Goal: Task Accomplishment & Management: Use online tool/utility

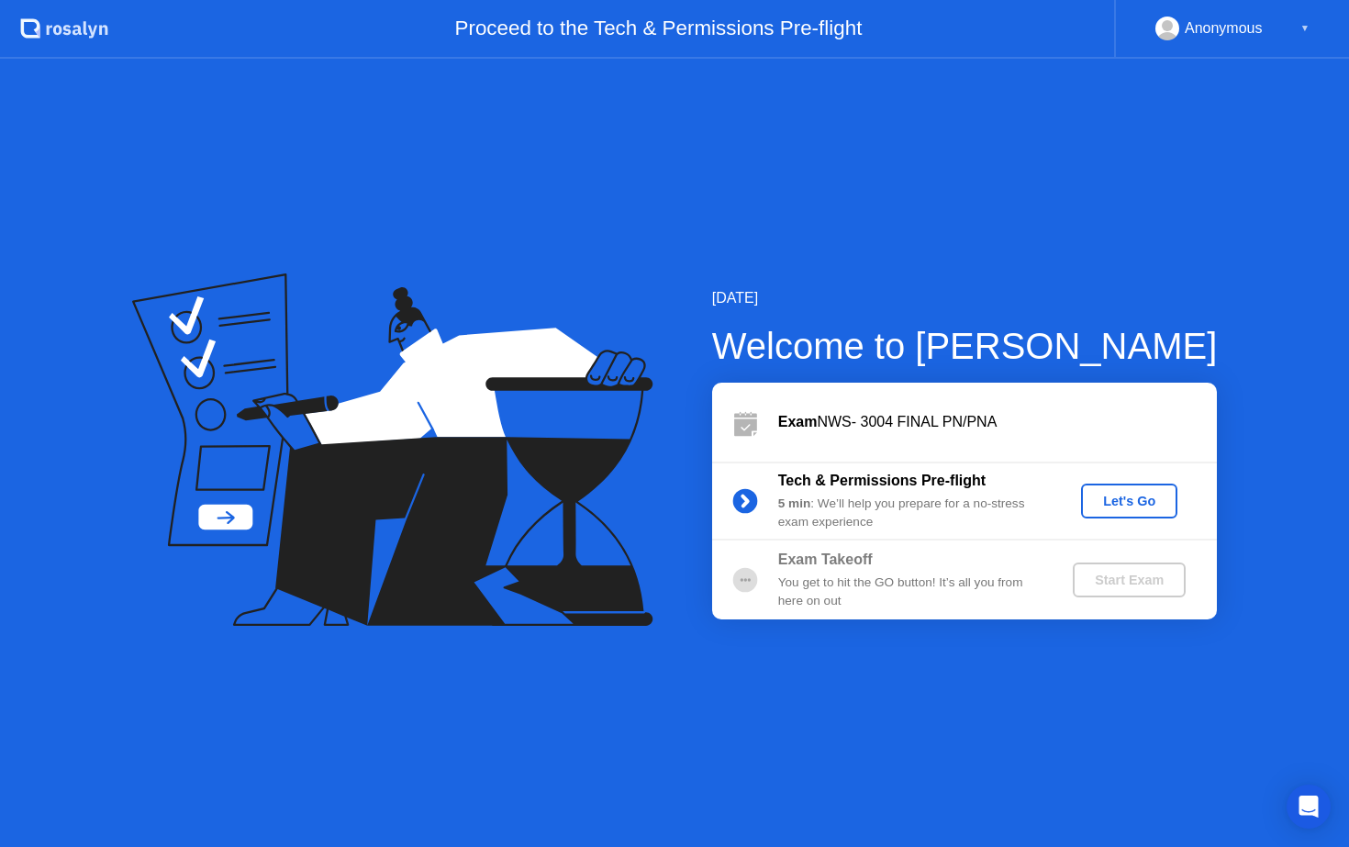
click at [1100, 507] on div "Let's Go" at bounding box center [1130, 501] width 82 height 15
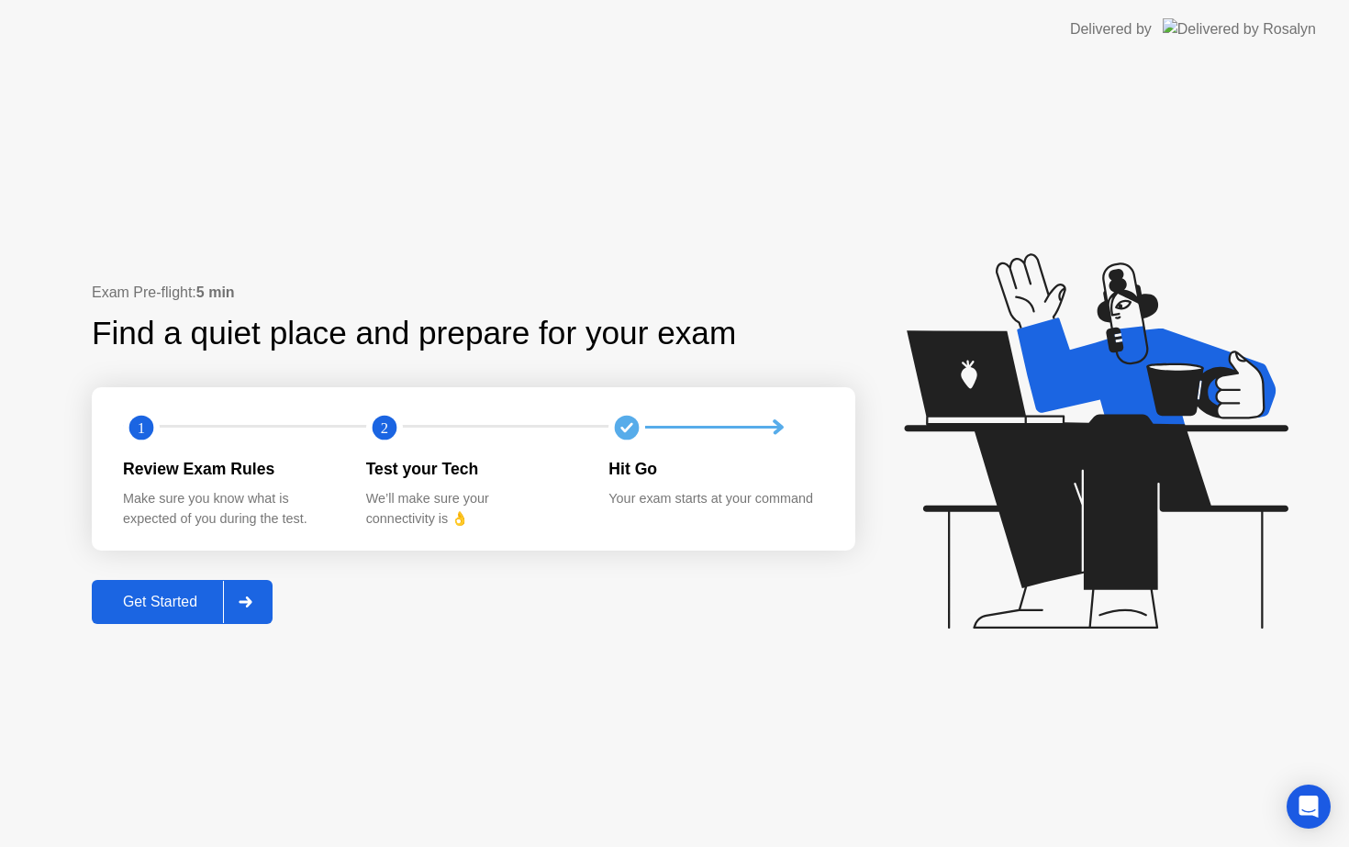
click at [161, 603] on div "Get Started" at bounding box center [160, 602] width 126 height 17
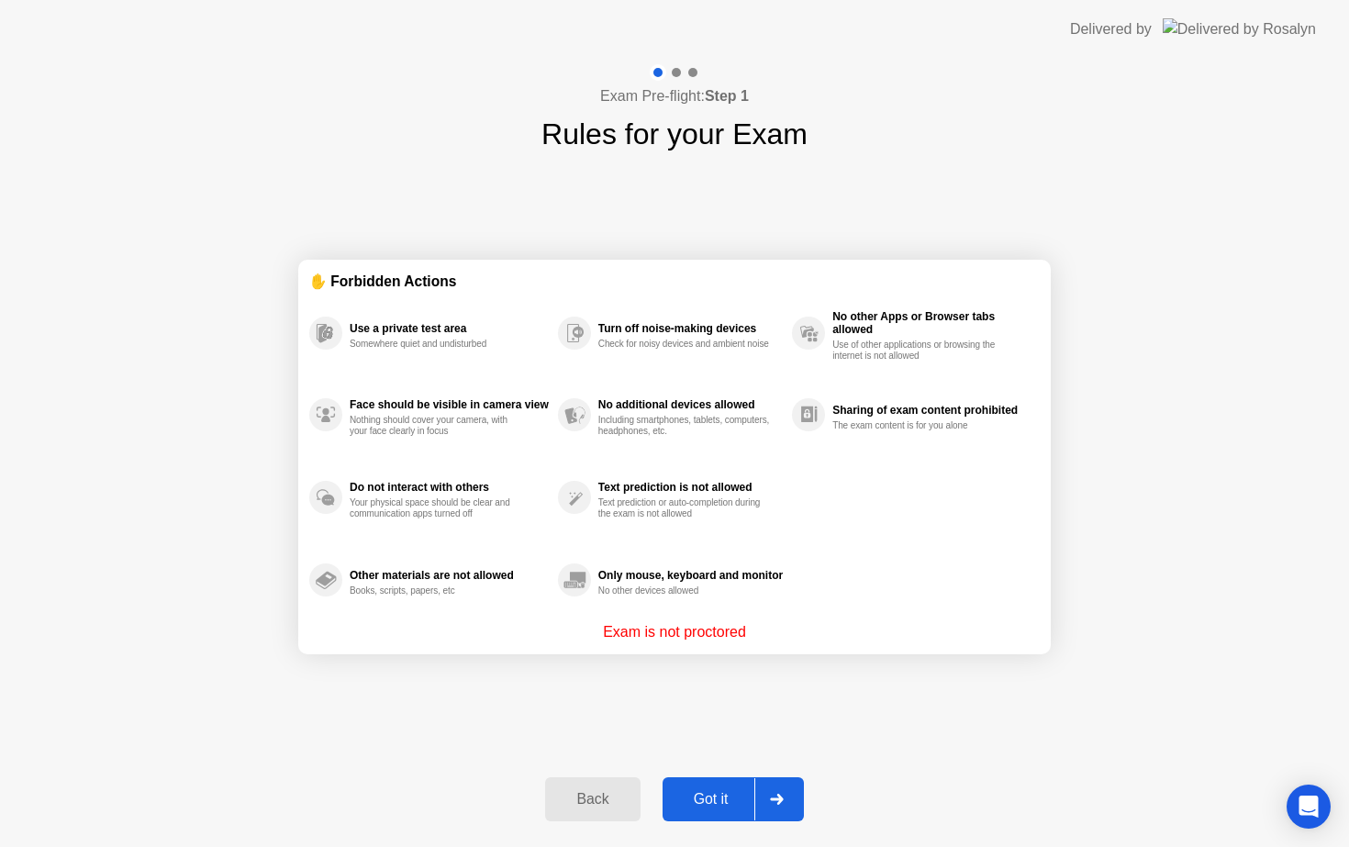
click at [718, 798] on div "Got it" at bounding box center [711, 799] width 86 height 17
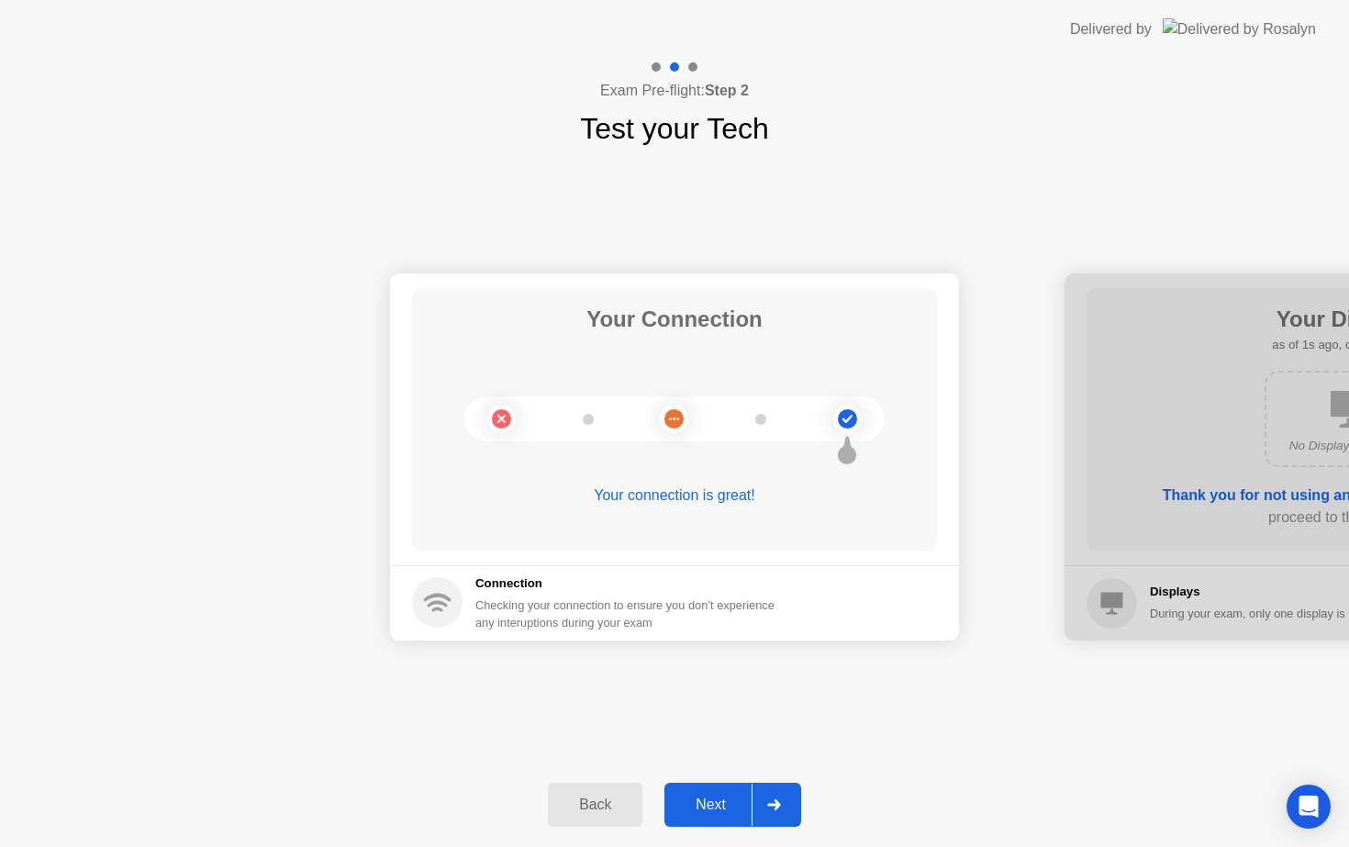
click at [710, 809] on div "Next" at bounding box center [711, 805] width 82 height 17
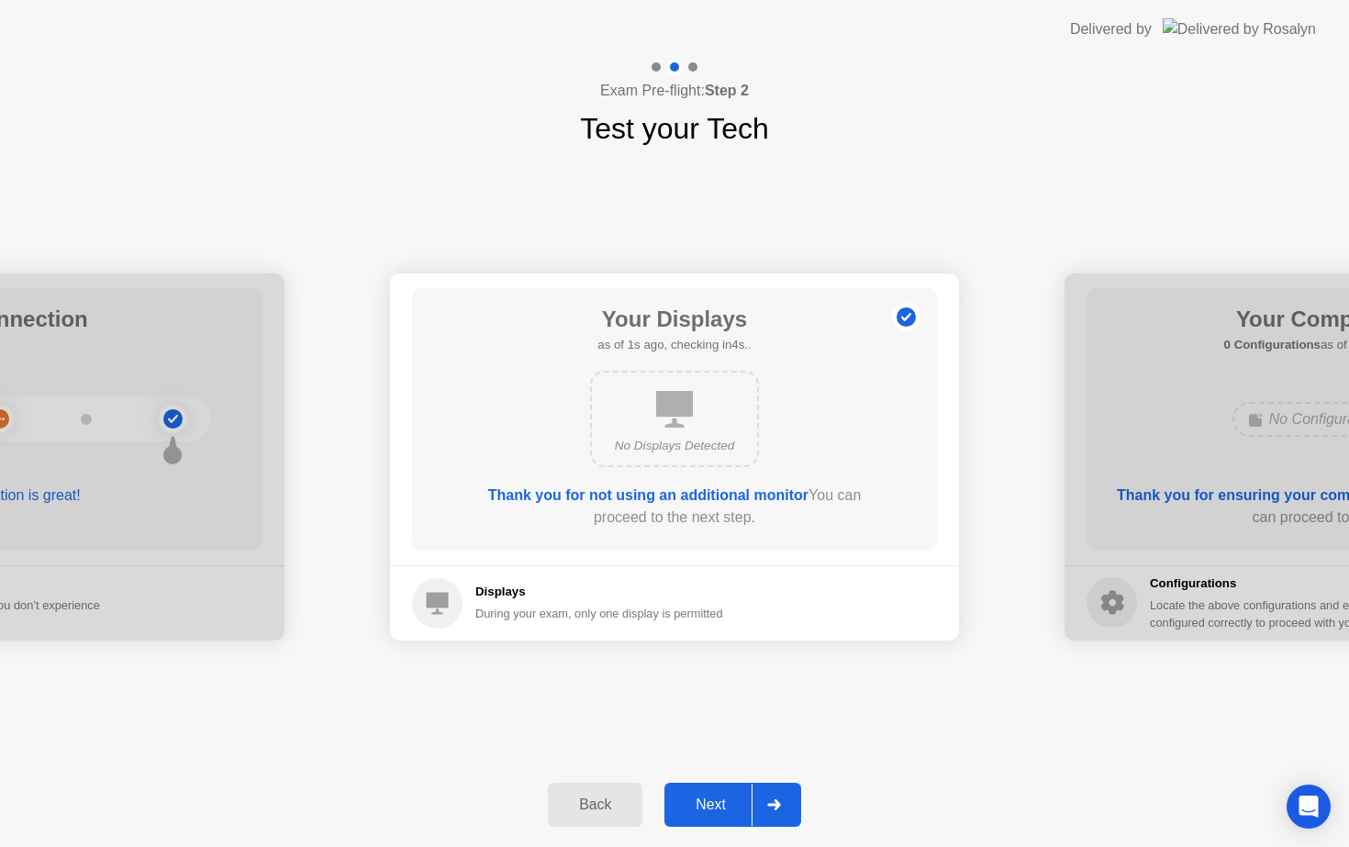
click at [718, 809] on div "Next" at bounding box center [711, 805] width 82 height 17
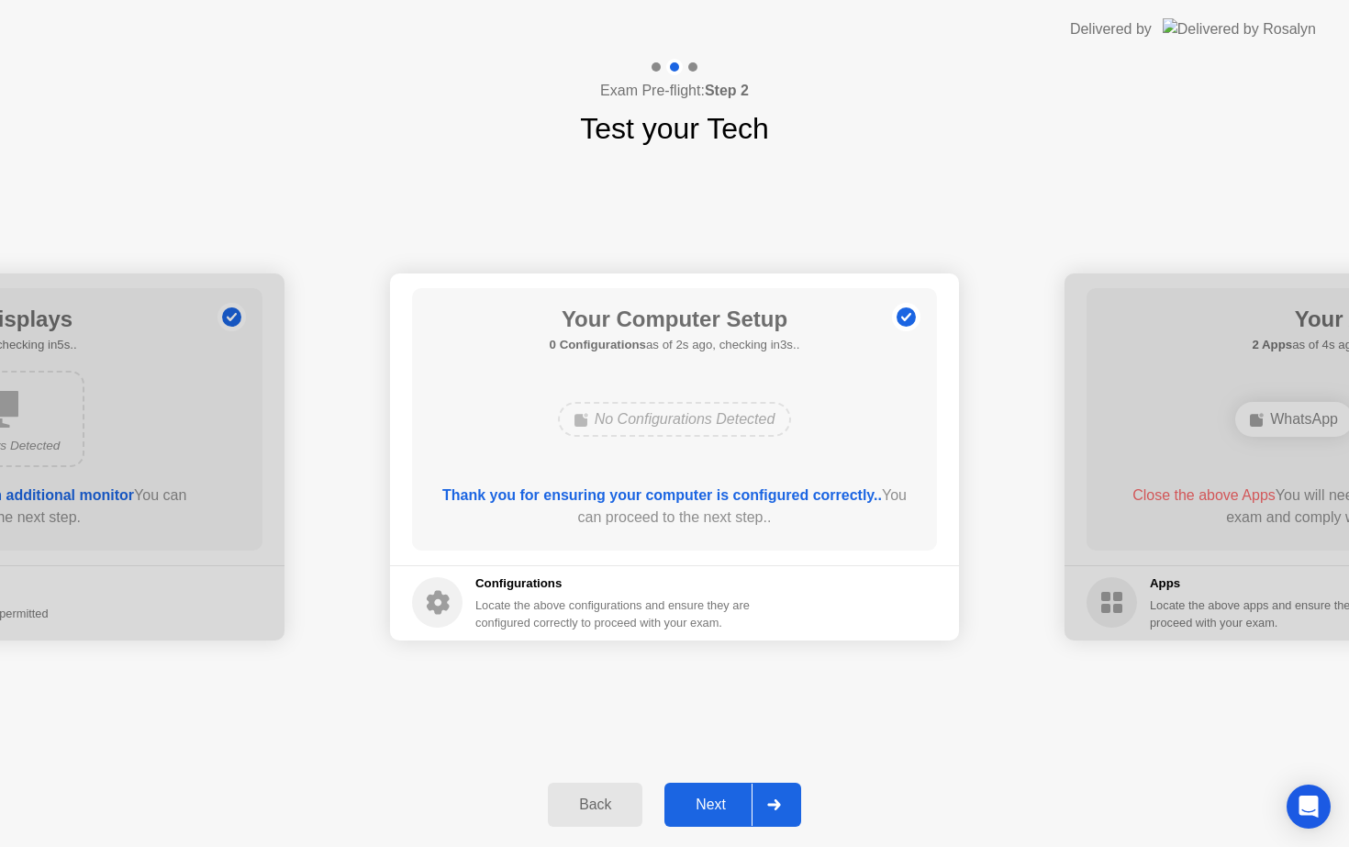
click at [718, 809] on div "Next" at bounding box center [711, 805] width 82 height 17
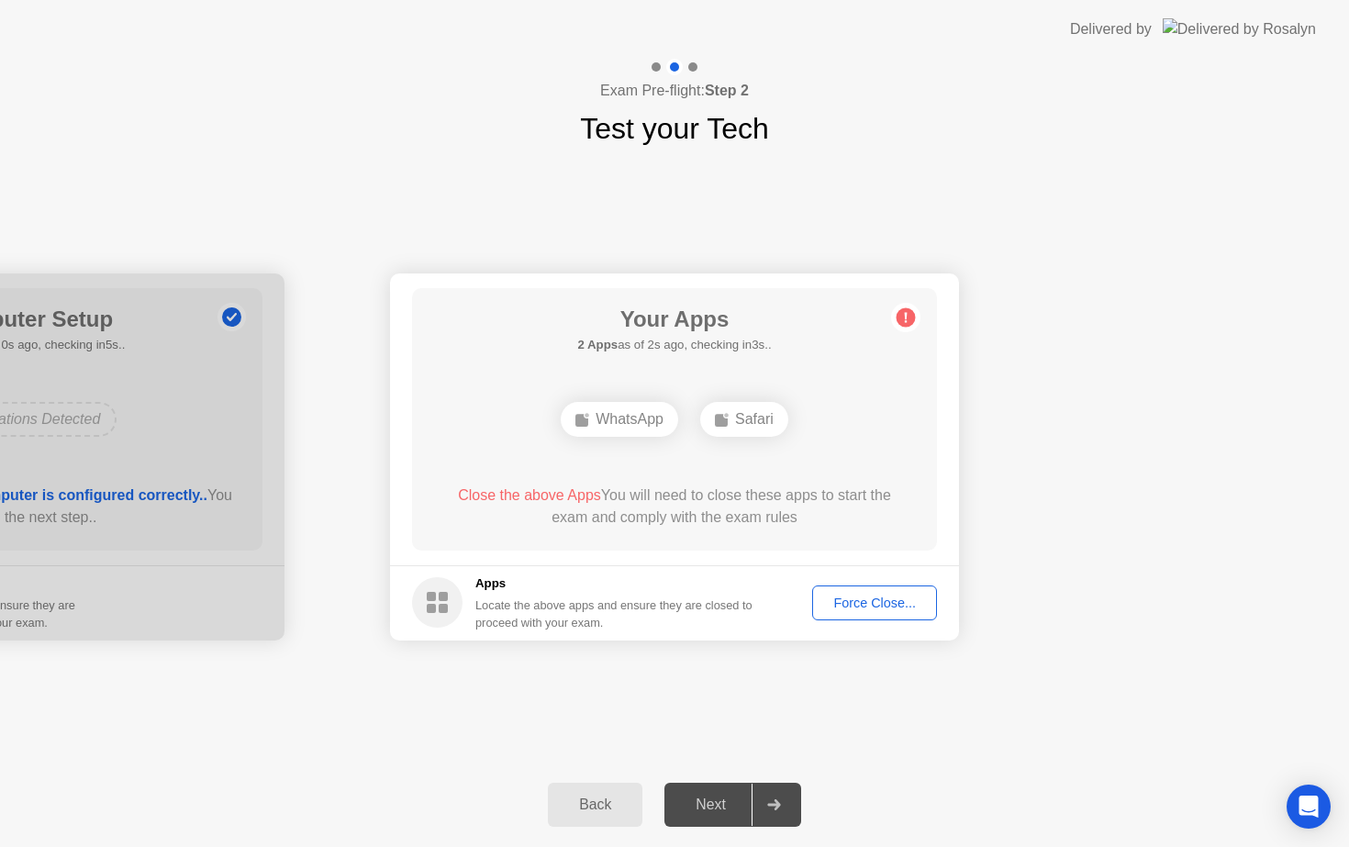
click at [891, 606] on div "Force Close..." at bounding box center [875, 603] width 112 height 15
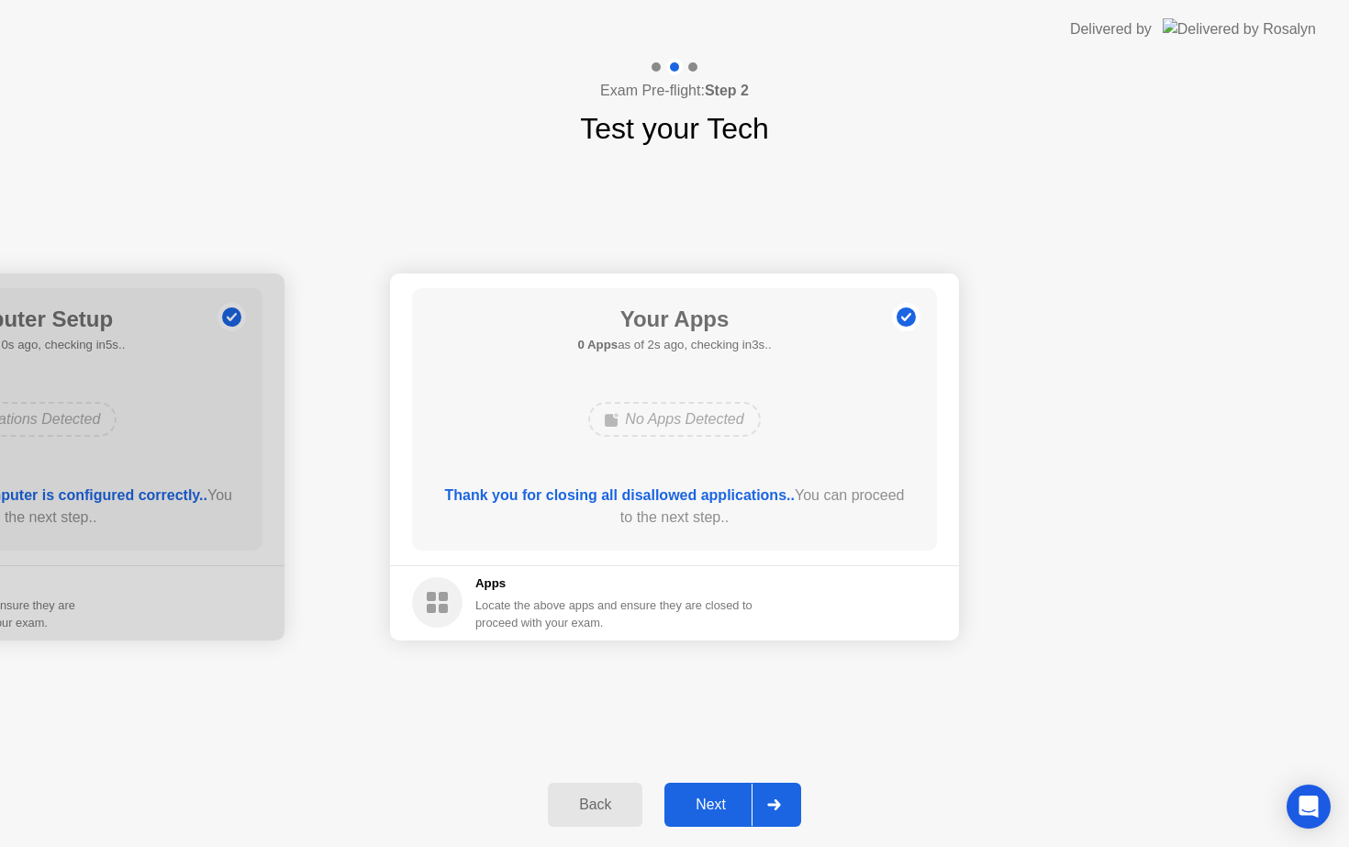
click at [721, 803] on div "Next" at bounding box center [711, 805] width 82 height 17
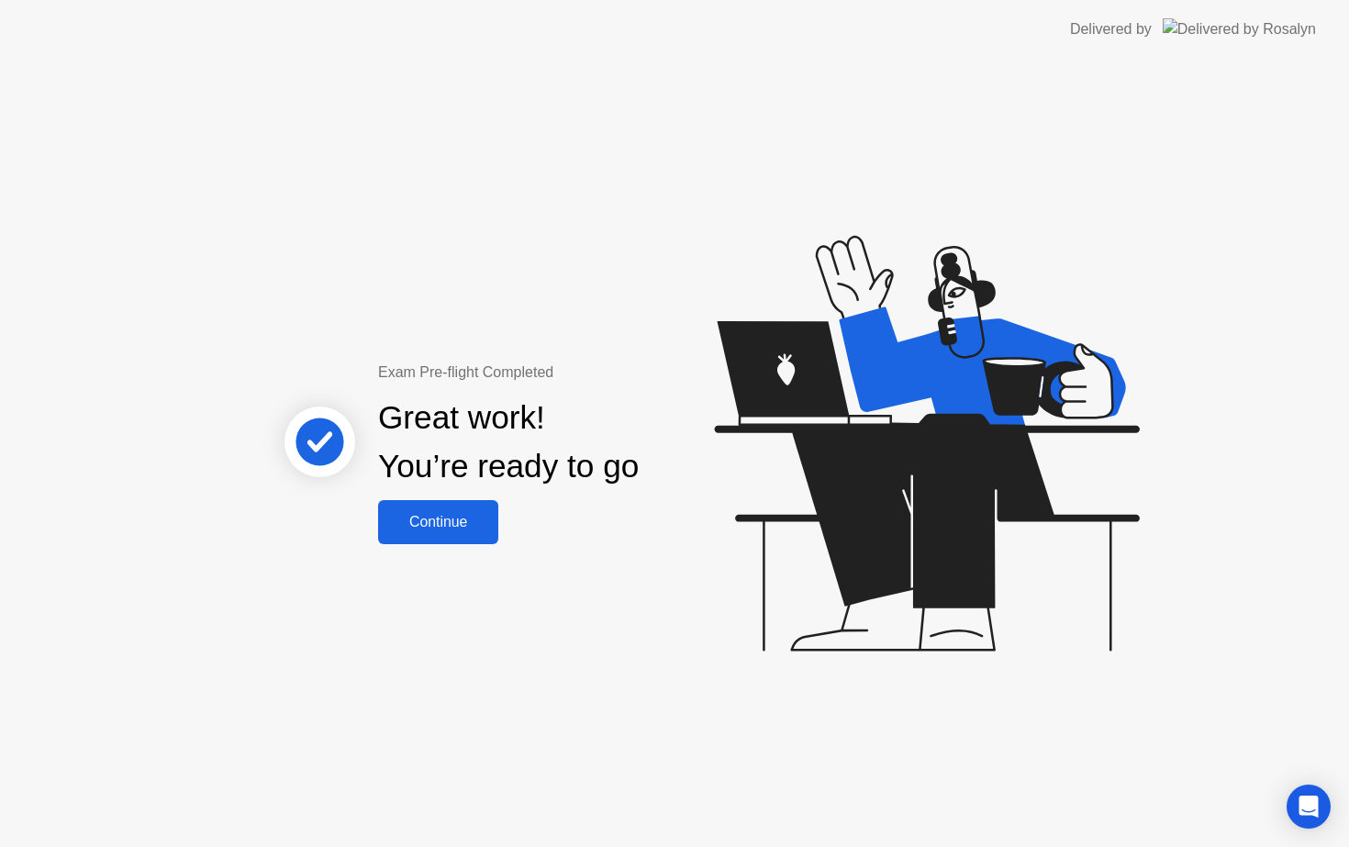
click at [458, 526] on div "Continue" at bounding box center [438, 522] width 109 height 17
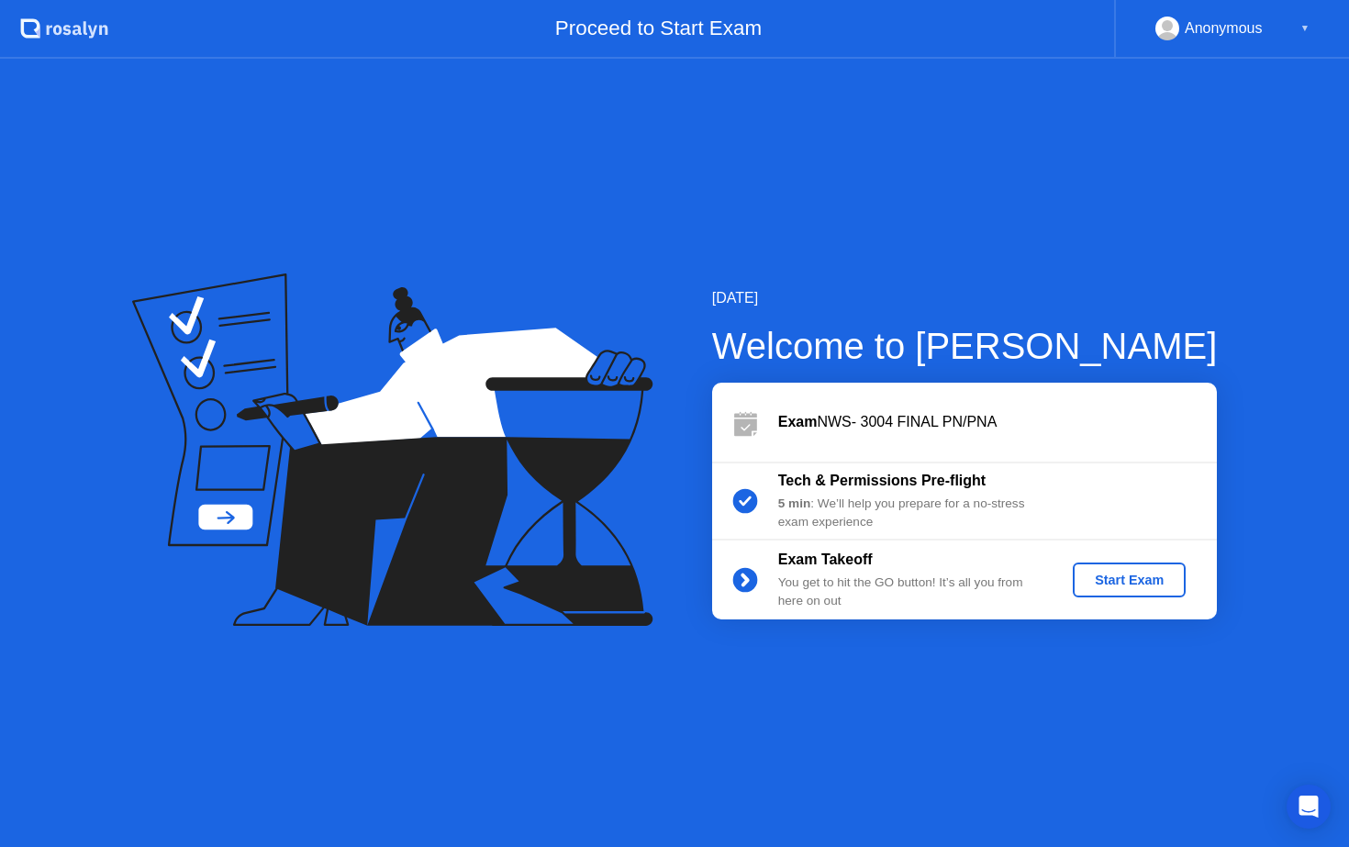
click at [1125, 581] on div "Start Exam" at bounding box center [1129, 580] width 98 height 15
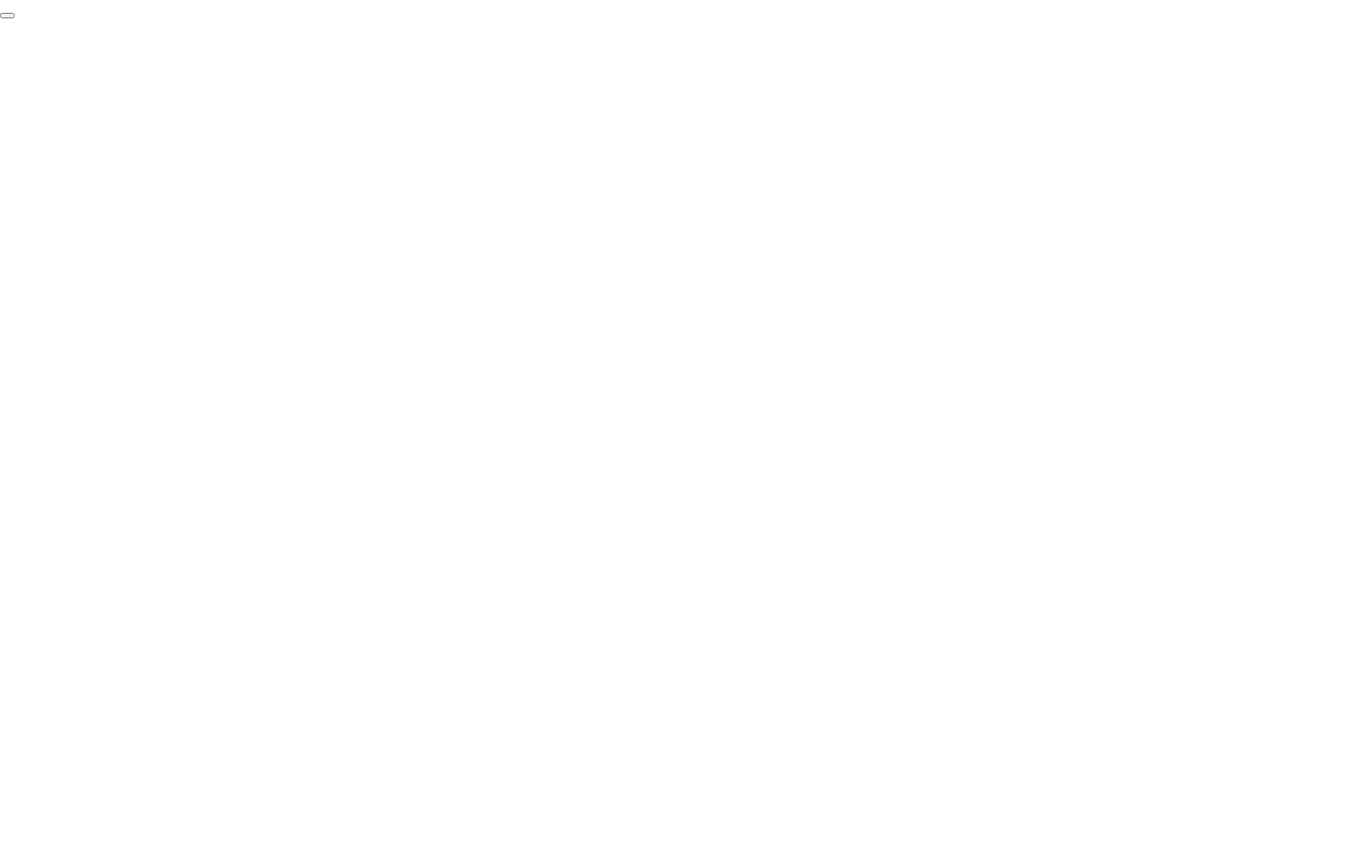
click div "End Proctoring Session"
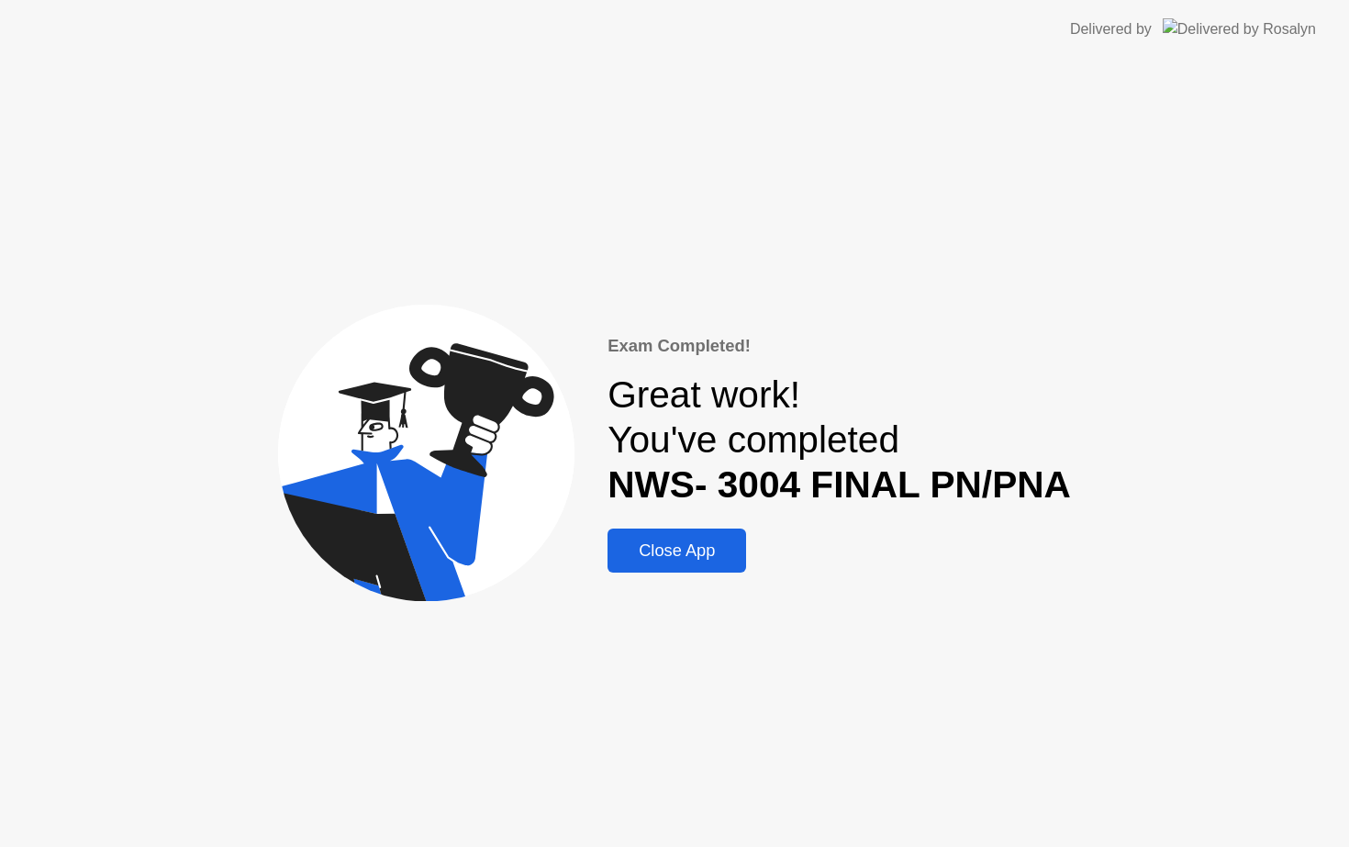
click at [700, 555] on div "Close App" at bounding box center [677, 551] width 128 height 20
